Goal: Task Accomplishment & Management: Use online tool/utility

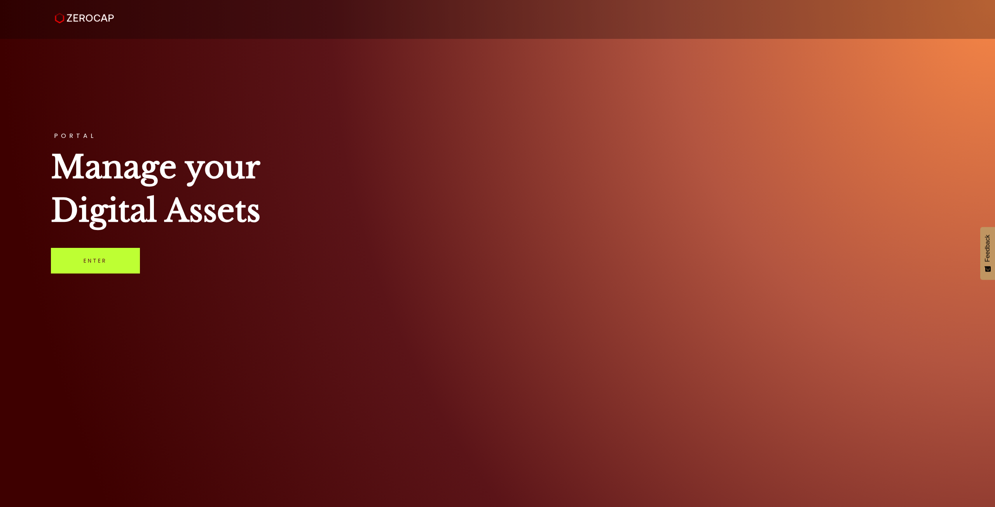
click at [97, 265] on link "Enter" at bounding box center [95, 261] width 89 height 26
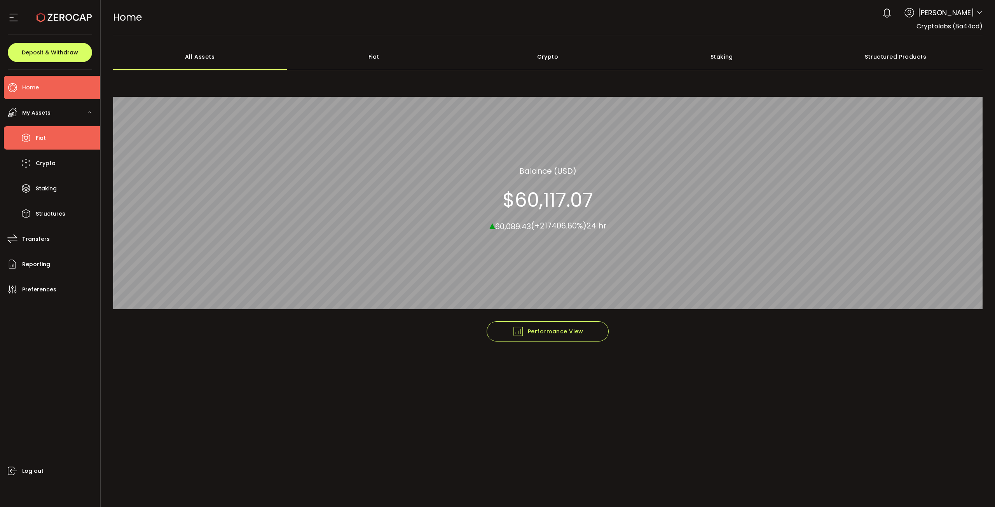
click at [39, 134] on span "Fiat" at bounding box center [41, 137] width 10 height 11
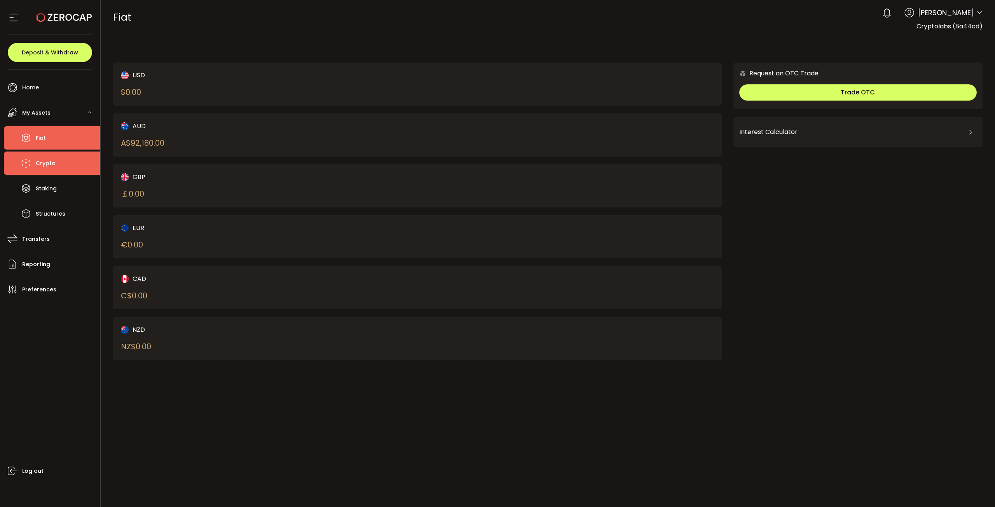
click at [42, 159] on span "Crypto" at bounding box center [46, 163] width 20 height 11
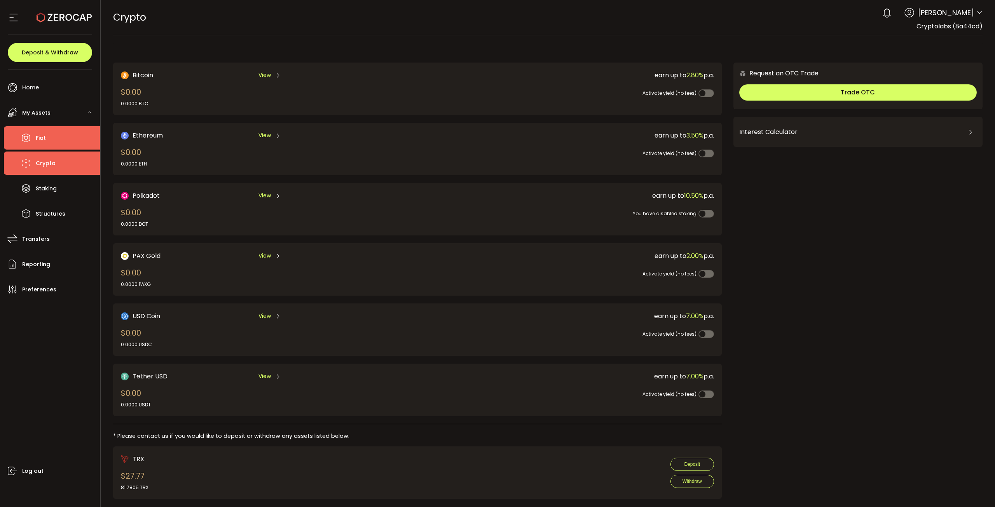
click at [48, 134] on li "Fiat" at bounding box center [52, 137] width 96 height 23
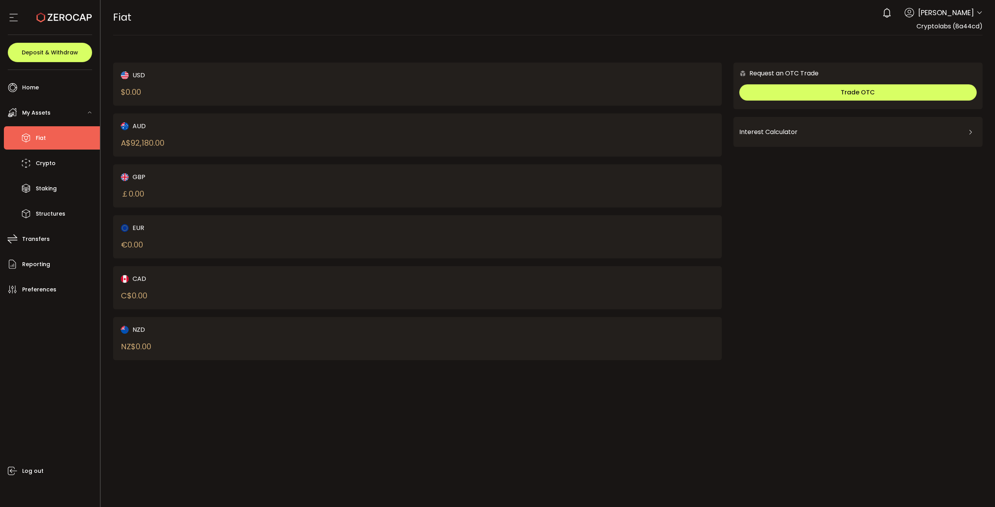
click at [58, 140] on li "Fiat" at bounding box center [52, 137] width 96 height 23
click at [52, 162] on span "Crypto" at bounding box center [46, 163] width 20 height 11
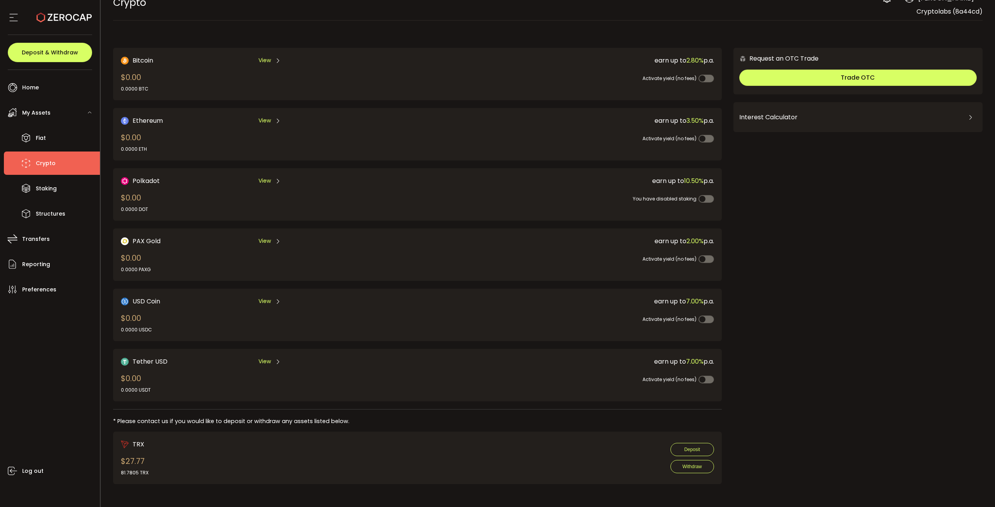
scroll to position [15, 0]
click at [271, 364] on div "View" at bounding box center [269, 361] width 23 height 10
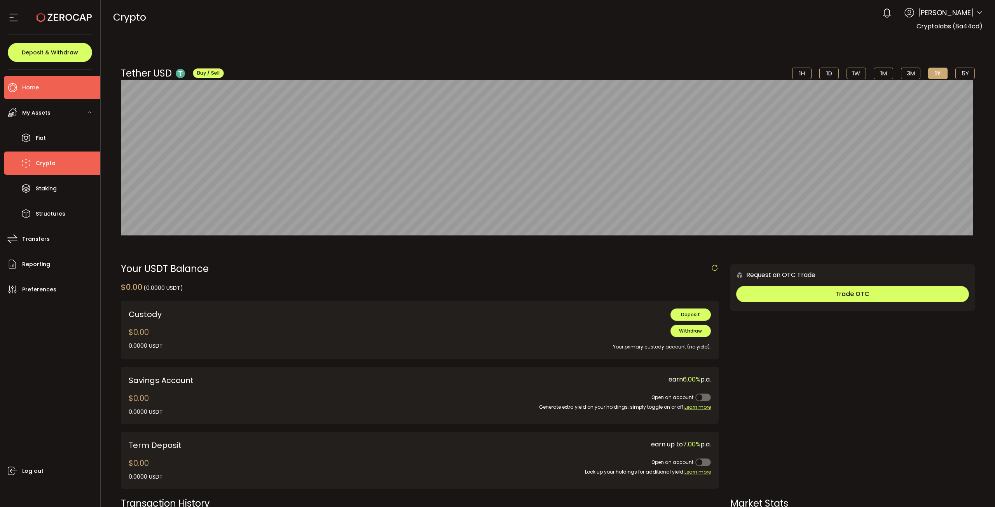
click at [42, 86] on li "Home" at bounding box center [52, 87] width 96 height 23
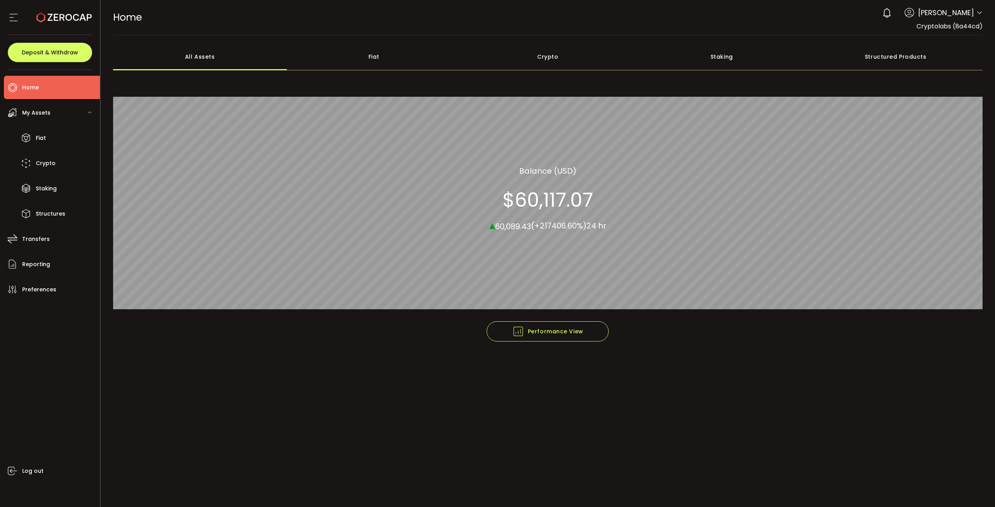
click at [557, 195] on section "$60,117.07" at bounding box center [547, 199] width 91 height 23
click at [82, 152] on li "Crypto" at bounding box center [52, 163] width 96 height 23
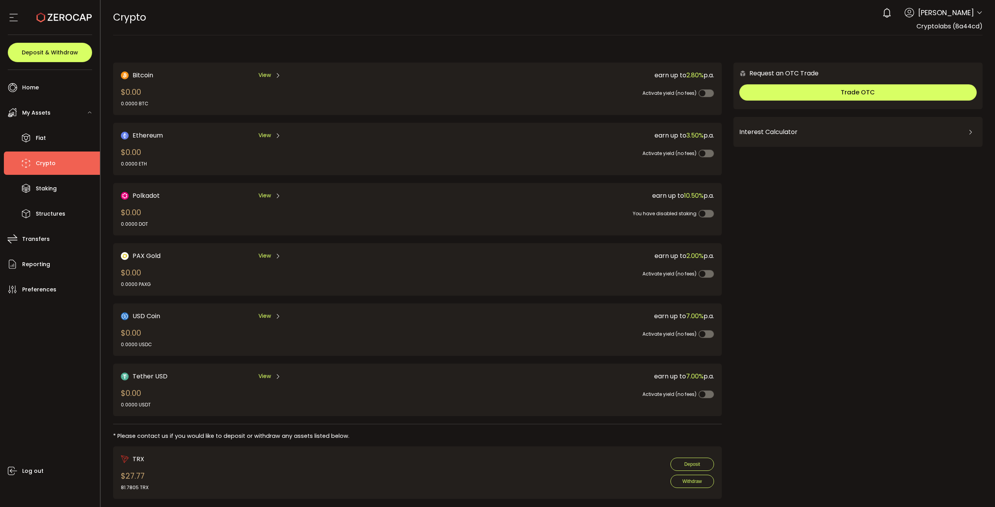
click at [38, 122] on div "My Assets" at bounding box center [52, 112] width 96 height 23
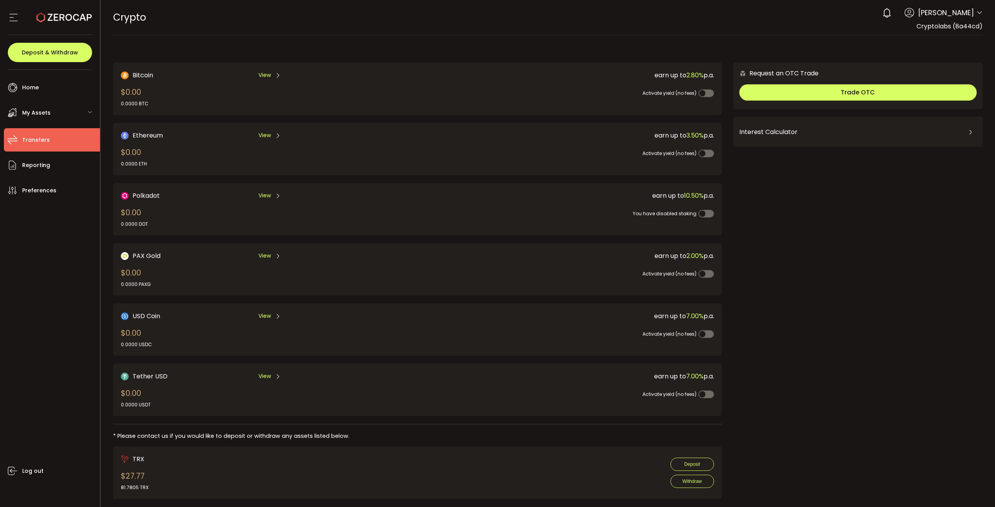
click at [33, 135] on span "Transfers" at bounding box center [36, 139] width 28 height 11
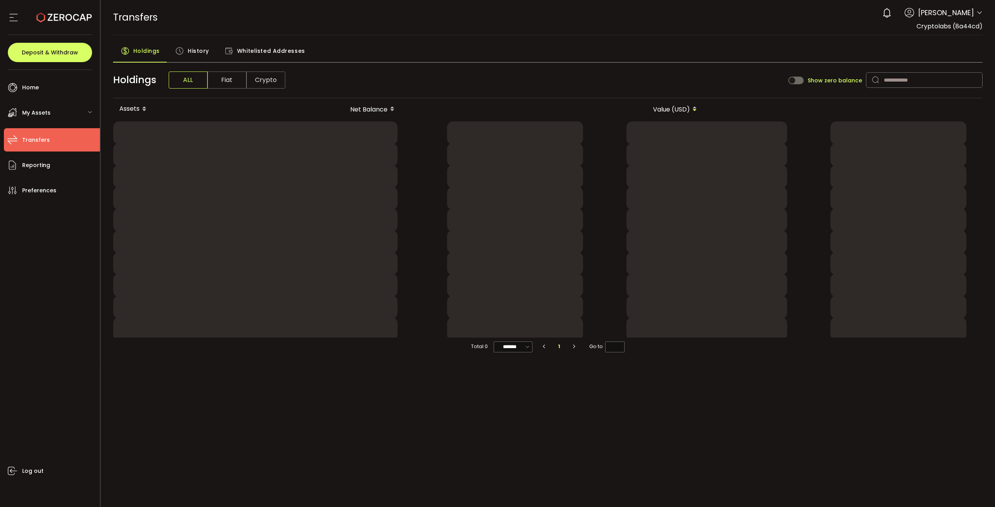
click at [39, 118] on span "My Assets" at bounding box center [36, 112] width 28 height 11
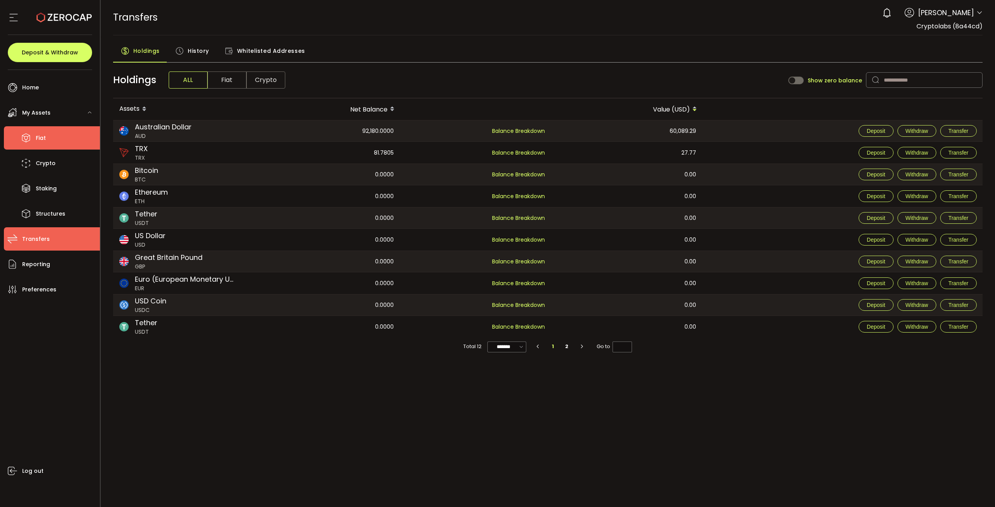
click at [39, 137] on span "Fiat" at bounding box center [41, 137] width 10 height 11
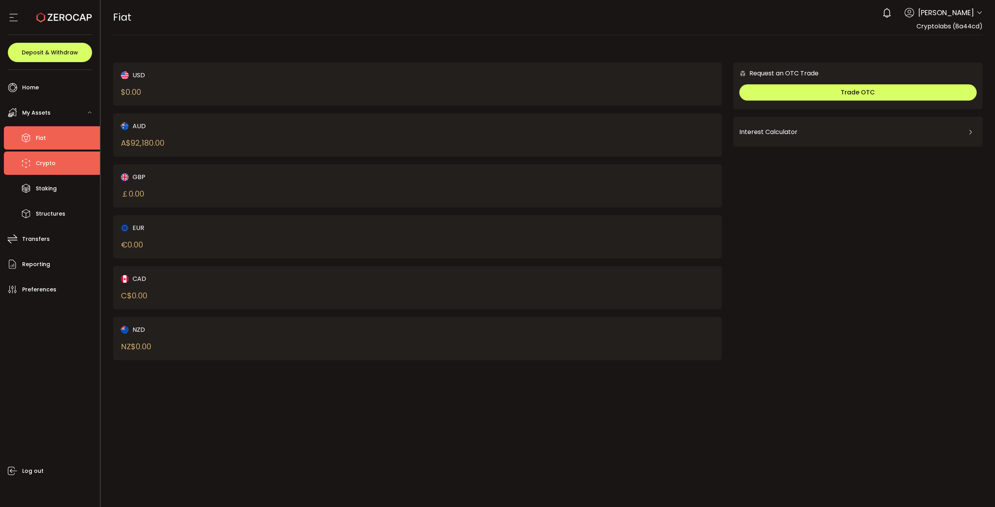
click at [40, 153] on li "Crypto" at bounding box center [52, 163] width 96 height 23
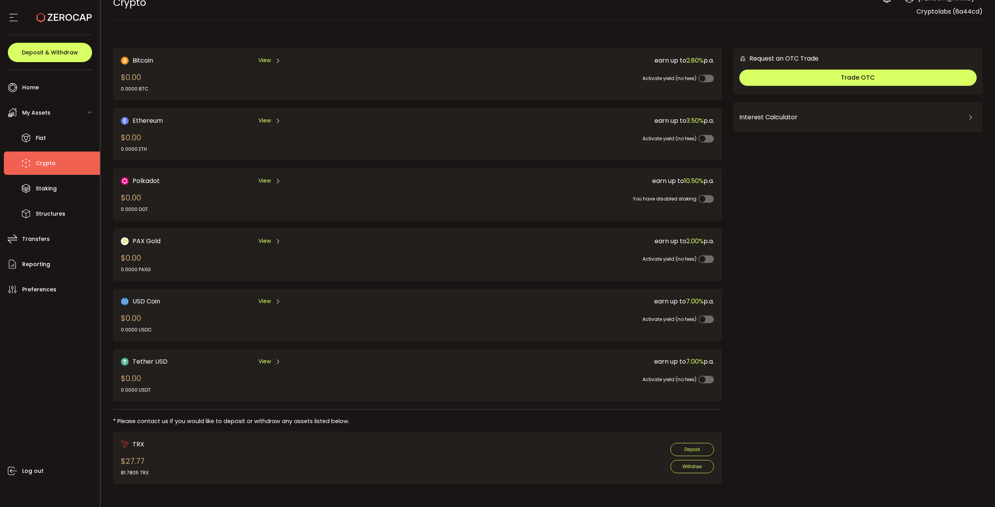
scroll to position [15, 0]
click at [47, 147] on li "Fiat" at bounding box center [52, 137] width 96 height 23
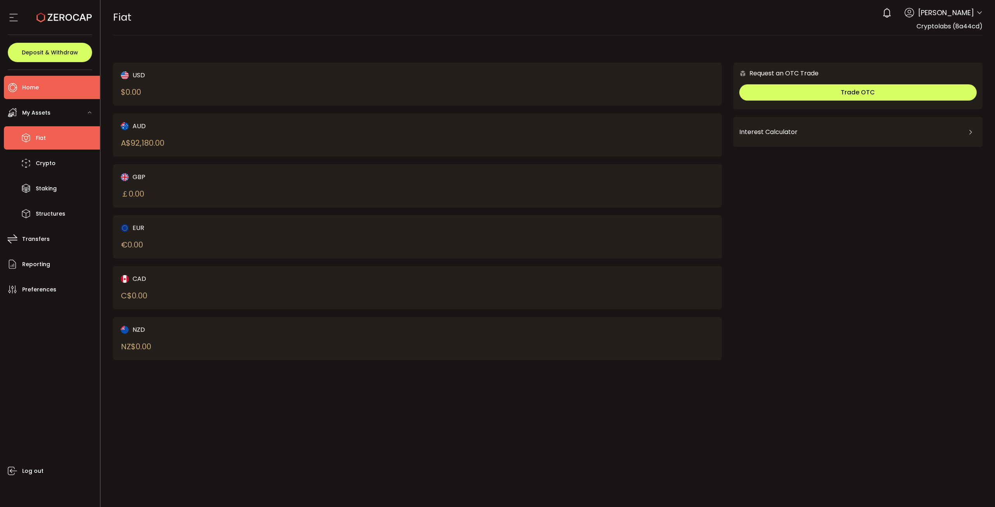
click at [49, 92] on li "Home" at bounding box center [52, 87] width 96 height 23
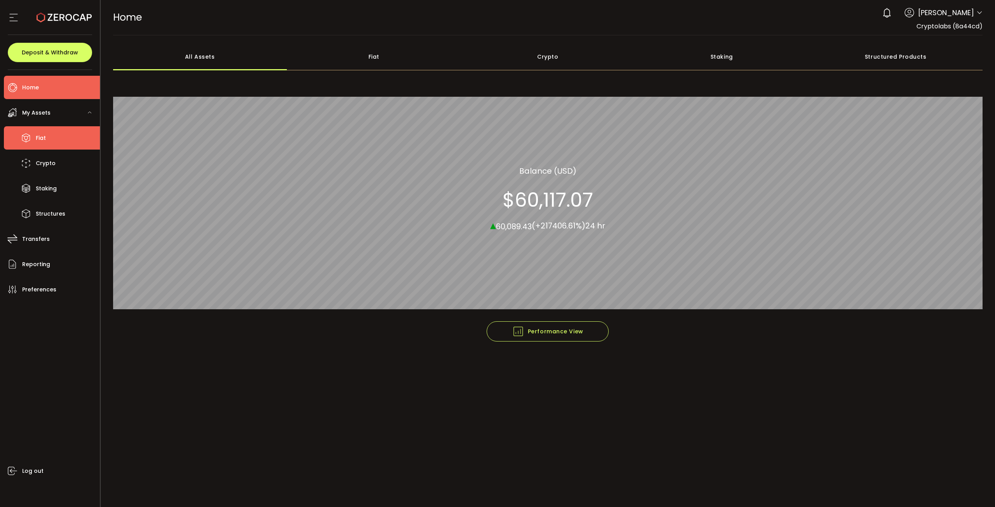
click at [53, 137] on li "Fiat" at bounding box center [52, 137] width 96 height 23
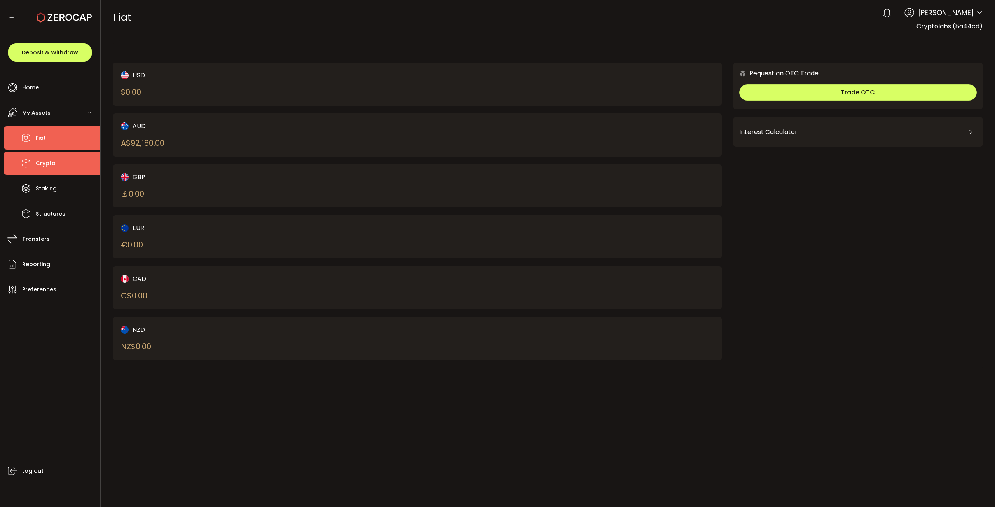
click at [48, 165] on span "Crypto" at bounding box center [46, 163] width 20 height 11
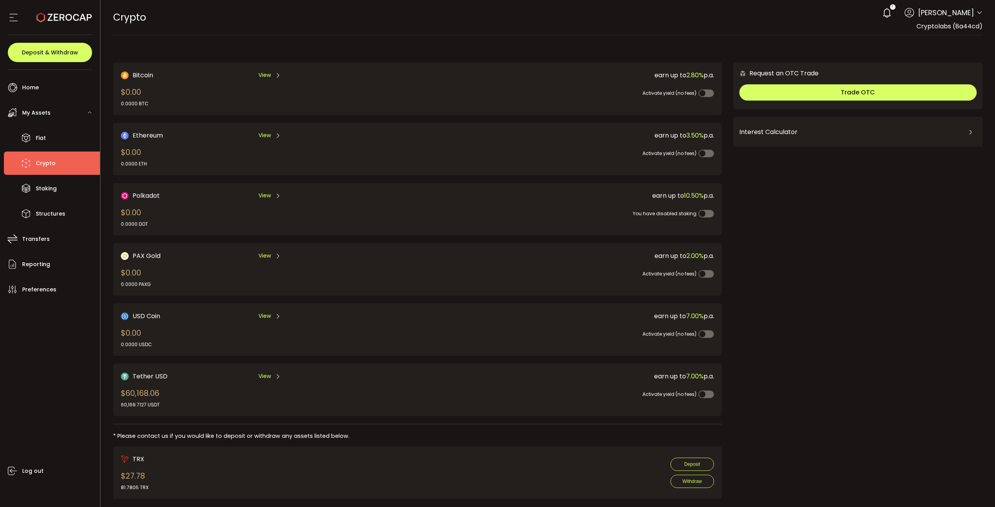
click at [273, 378] on div "View" at bounding box center [269, 376] width 23 height 10
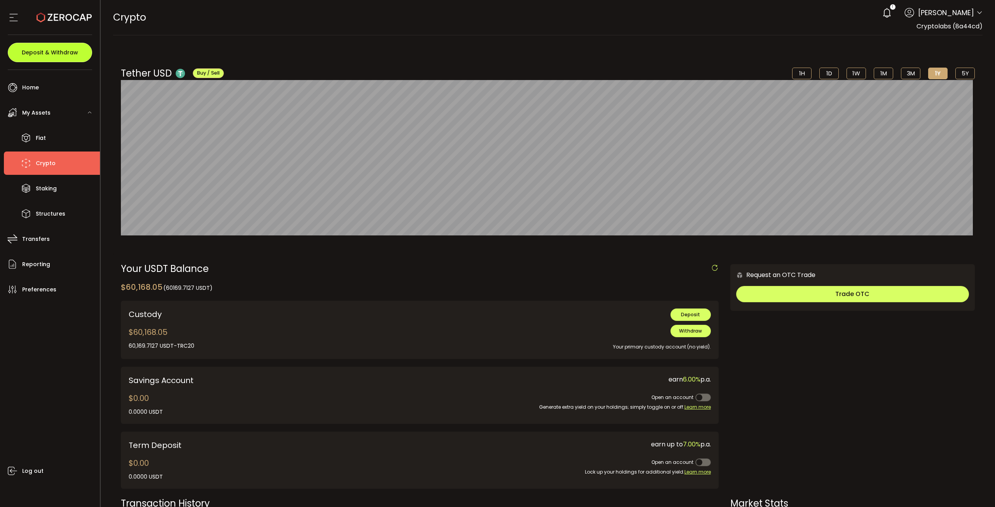
click at [51, 48] on button "Deposit & Withdraw" at bounding box center [50, 52] width 84 height 19
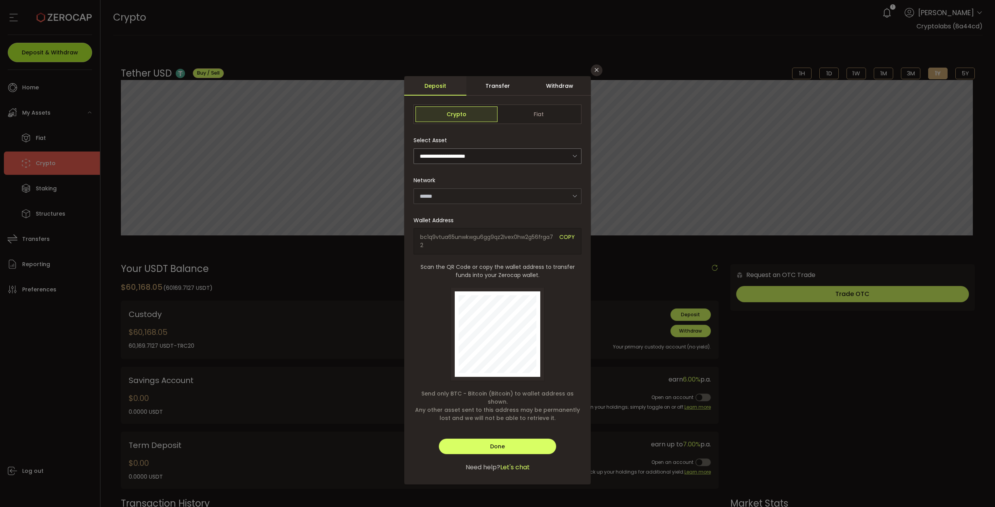
type input "**********"
type input "*******"
click at [552, 82] on div "Withdraw" at bounding box center [559, 85] width 62 height 19
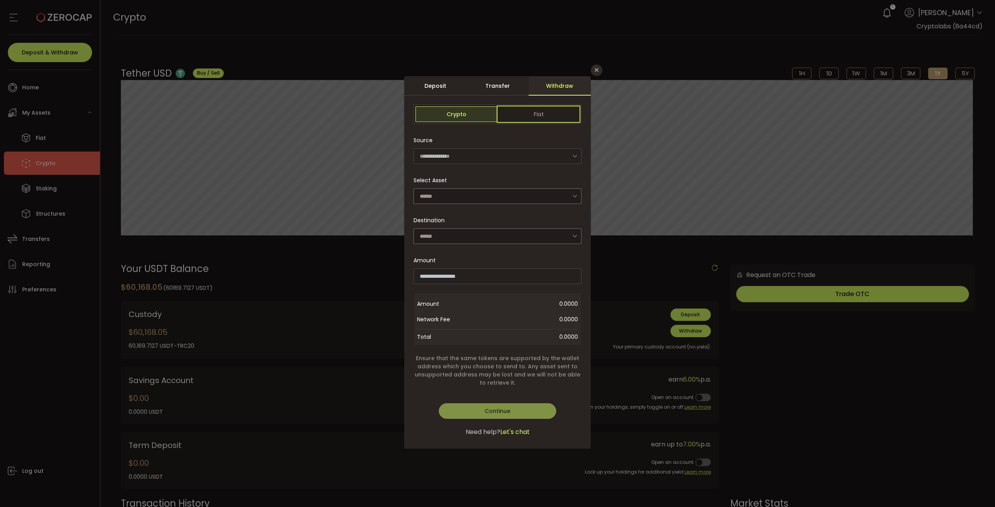
click at [552, 112] on span "Fiat" at bounding box center [538, 114] width 82 height 16
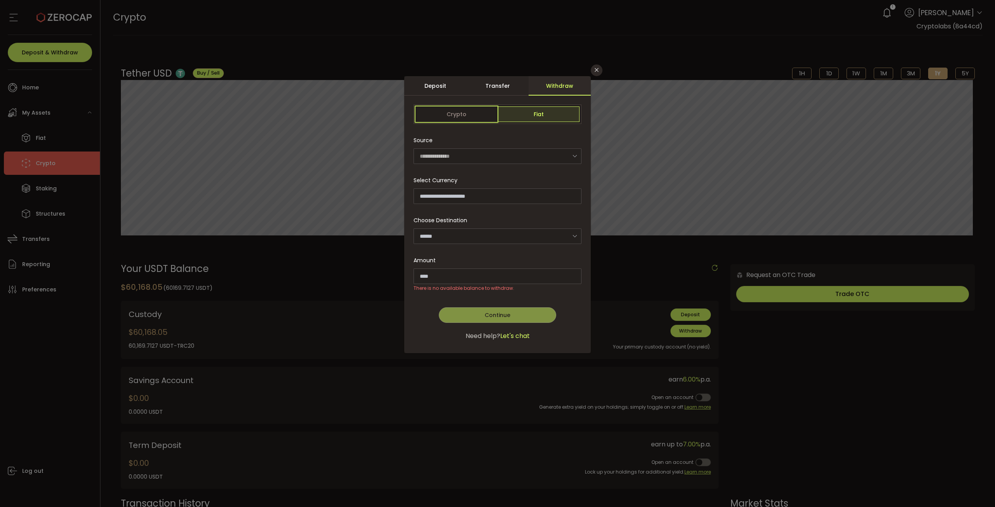
click at [461, 112] on span "Crypto" at bounding box center [456, 114] width 82 height 16
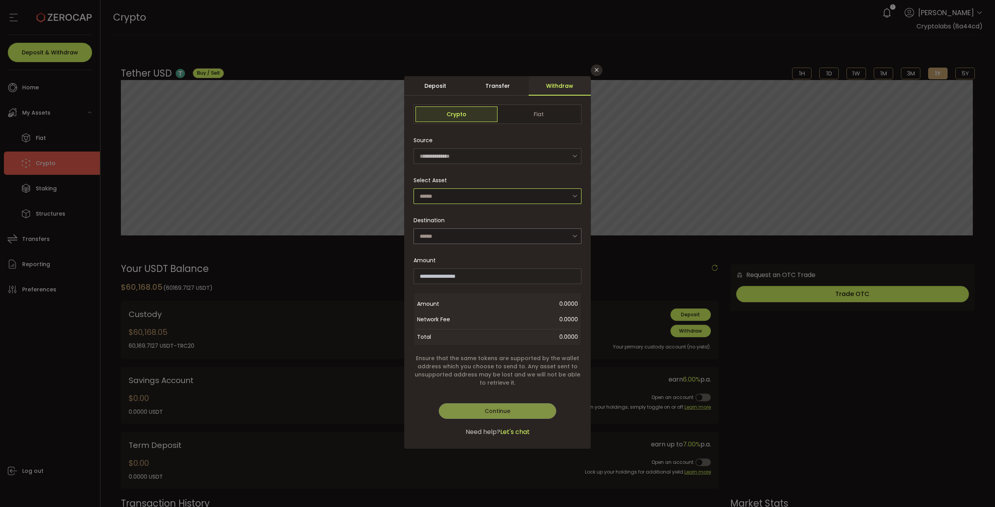
click at [502, 199] on input "dialog" at bounding box center [497, 196] width 168 height 16
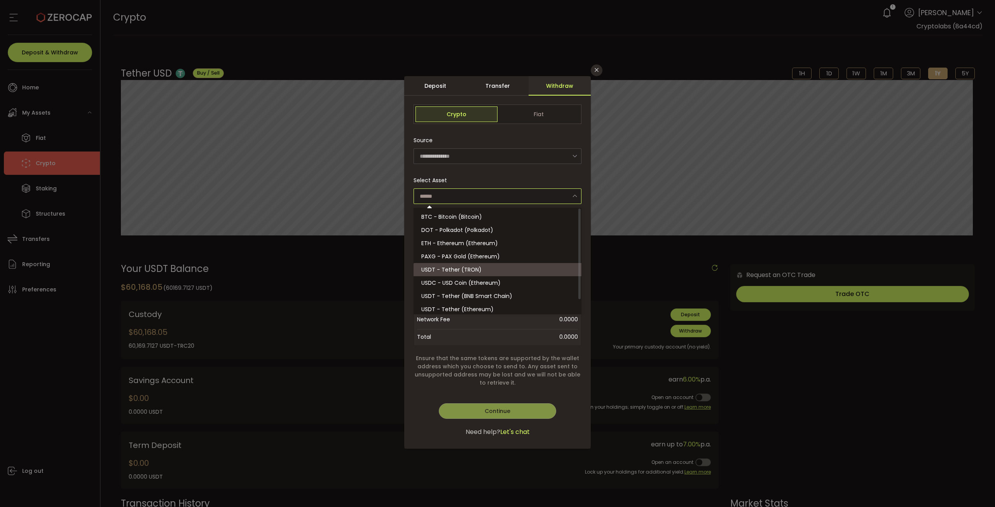
click at [458, 265] on li "USDT - Tether (TRON)" at bounding box center [498, 269] width 170 height 13
type input "**********"
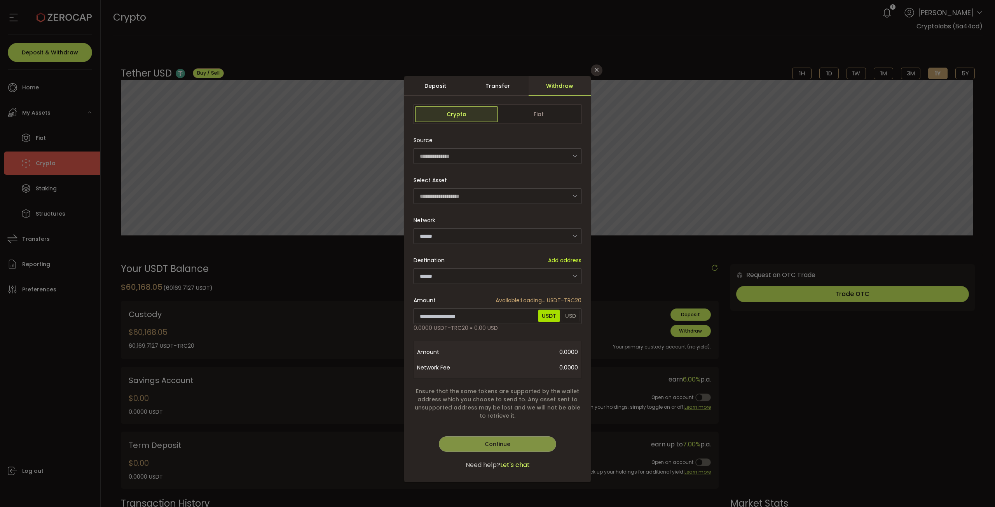
type input "****"
click at [455, 274] on input "dialog" at bounding box center [497, 276] width 168 height 16
click at [456, 297] on span "CRYPTO LABS USDT TRC WALLET" at bounding box center [463, 297] width 85 height 8
type input "**********"
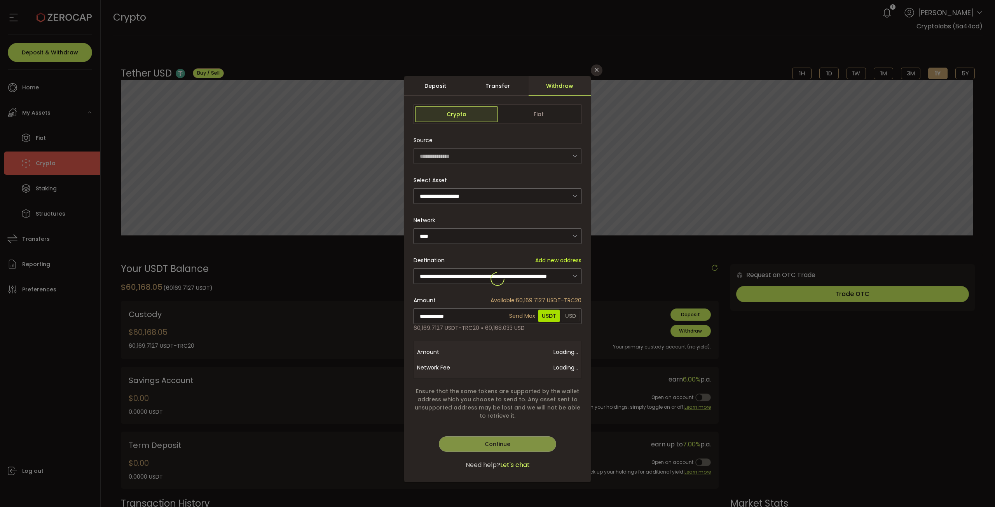
click at [523, 307] on div "**********" at bounding box center [497, 279] width 187 height 406
click at [504, 441] on span "Continue" at bounding box center [498, 444] width 26 height 8
click at [507, 444] on button "Verify" at bounding box center [497, 444] width 117 height 16
click at [466, 442] on button "Verify" at bounding box center [497, 444] width 117 height 16
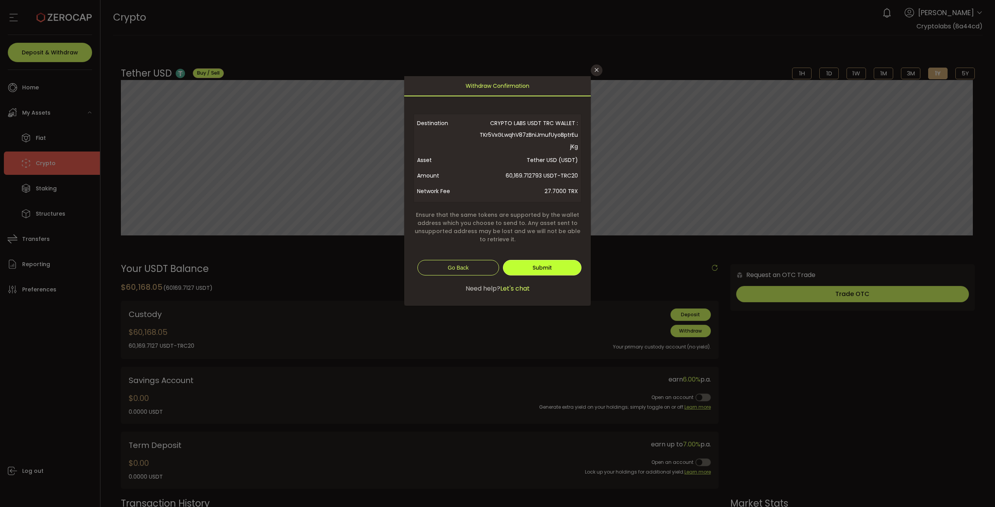
click at [531, 263] on button "Submit" at bounding box center [542, 268] width 78 height 16
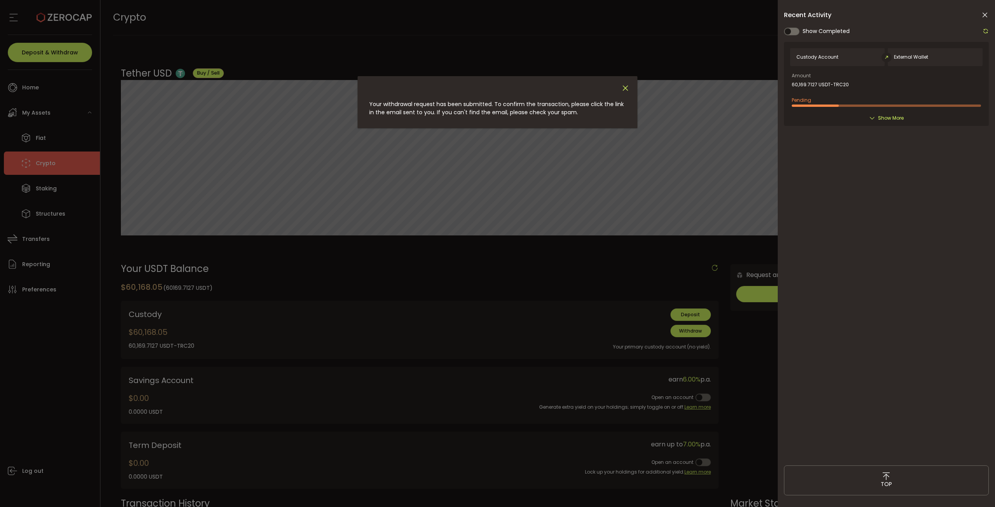
click at [622, 88] on icon "Close" at bounding box center [625, 88] width 9 height 9
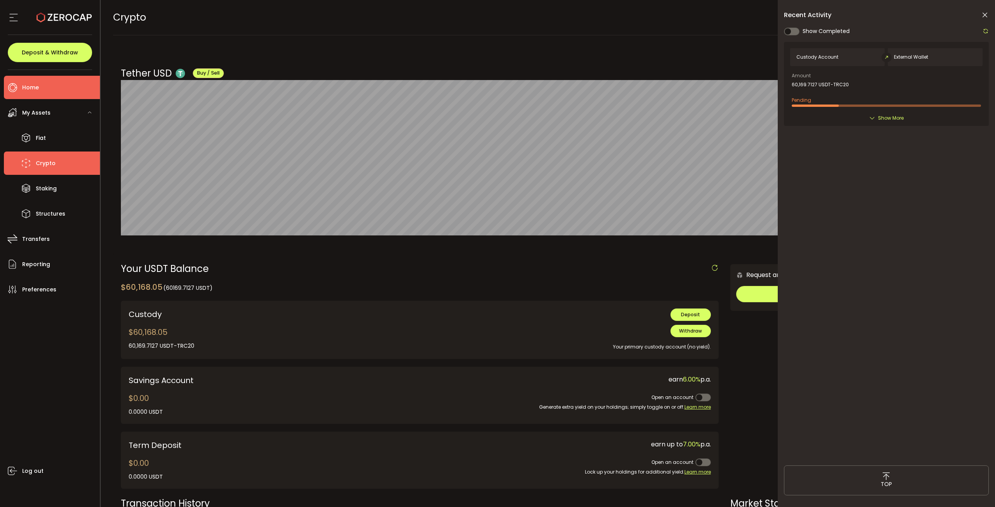
click at [73, 84] on li "Home" at bounding box center [52, 87] width 96 height 23
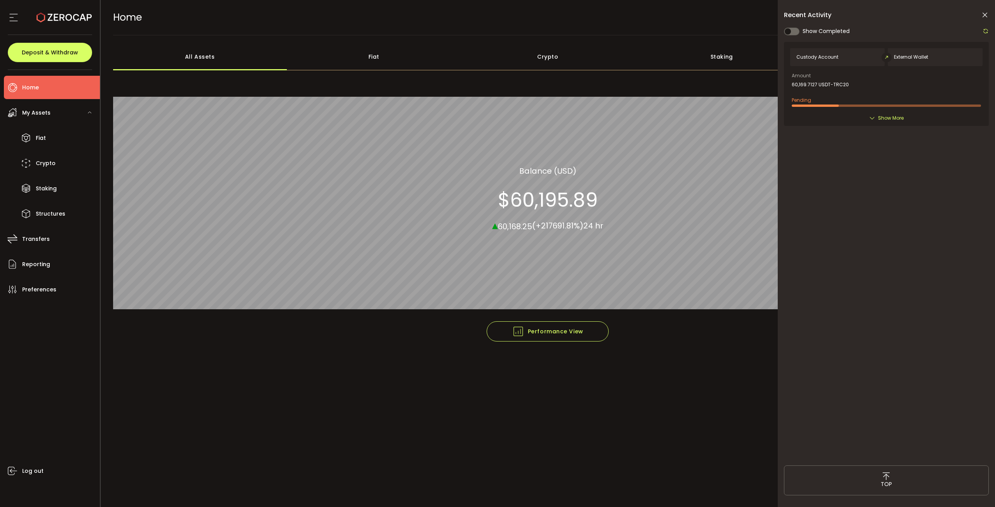
click at [986, 13] on icon at bounding box center [985, 15] width 8 height 8
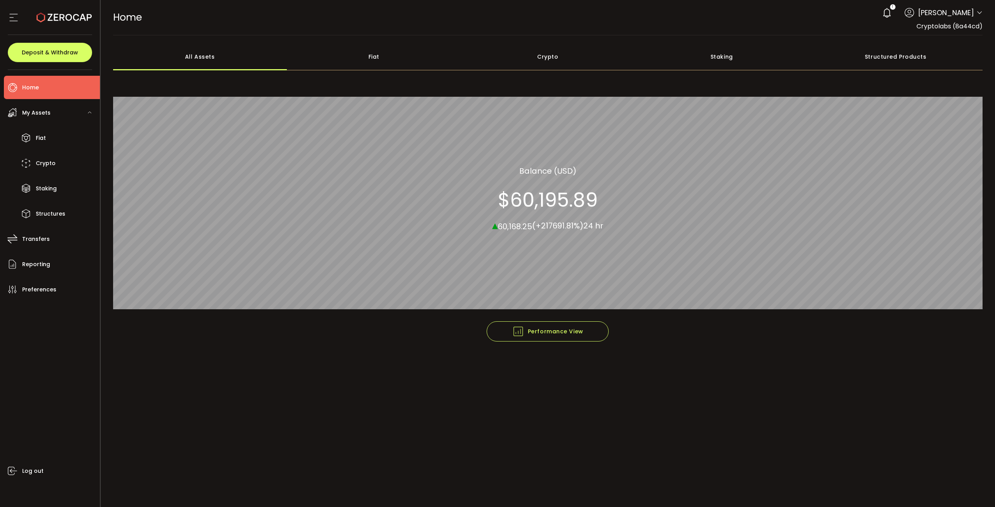
click at [971, 14] on span "George Triafylos" at bounding box center [946, 12] width 56 height 10
click at [980, 13] on icon at bounding box center [979, 13] width 6 height 6
click at [925, 98] on li "Log out" at bounding box center [937, 99] width 90 height 14
